Goal: Download file/media

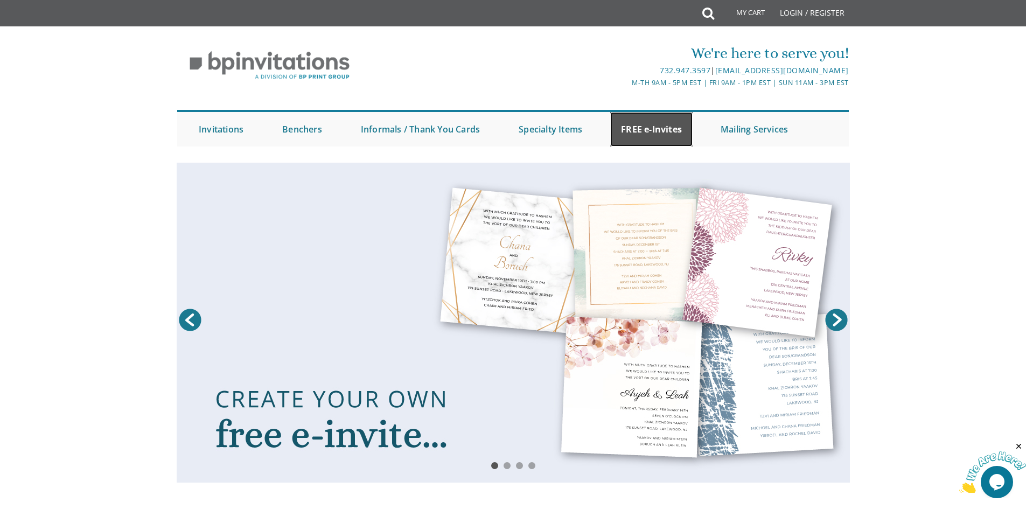
click at [664, 135] on link "FREE e-Invites" at bounding box center [651, 129] width 82 height 34
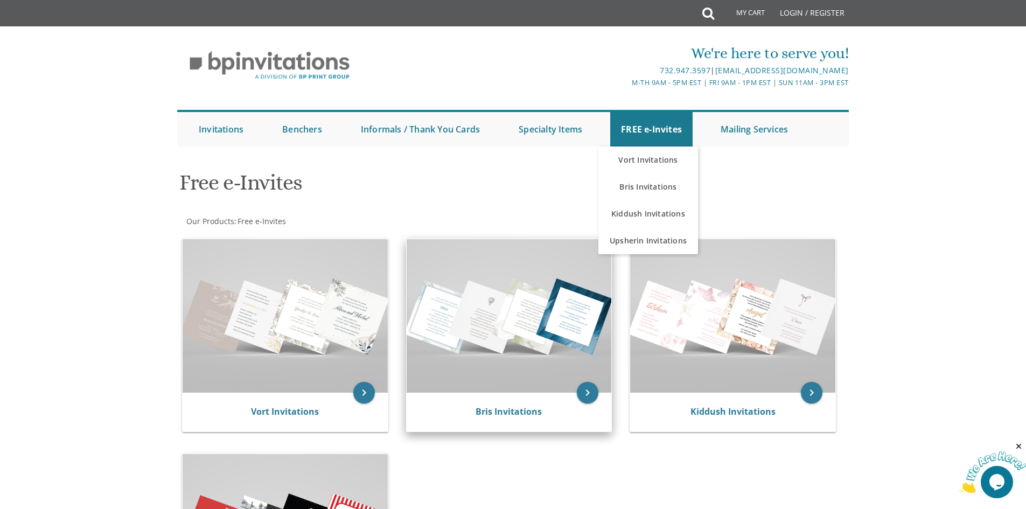
scroll to position [108, 0]
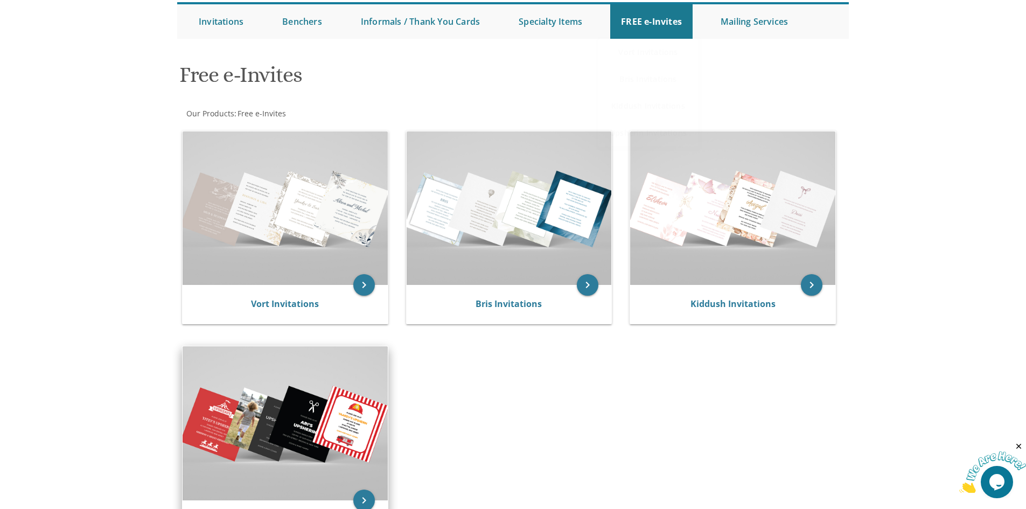
click at [279, 391] on img at bounding box center [285, 423] width 205 height 154
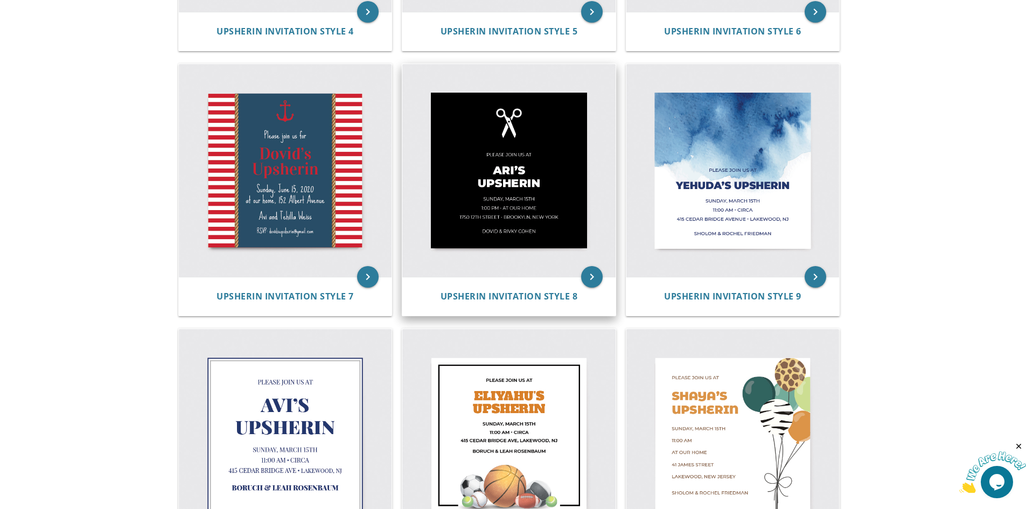
scroll to position [485, 0]
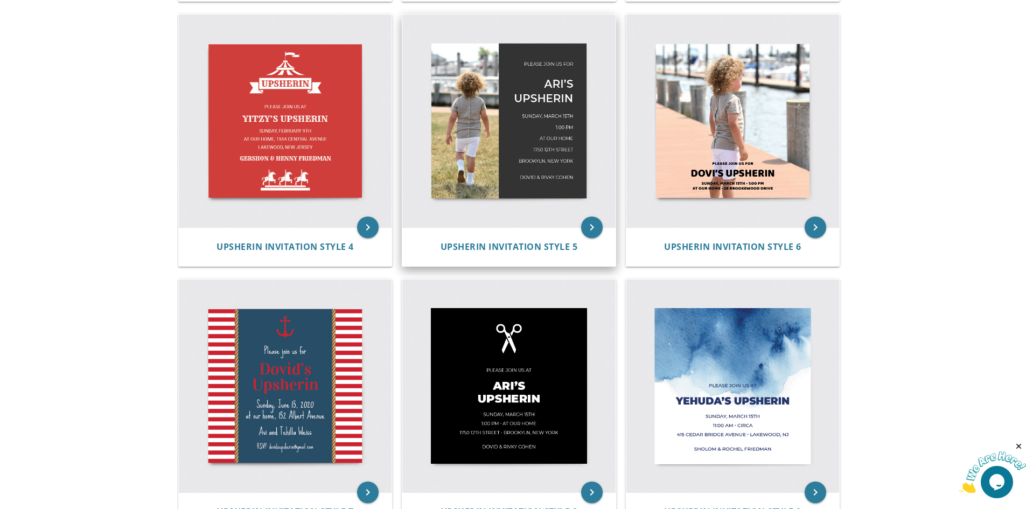
click at [484, 169] on img at bounding box center [508, 121] width 213 height 213
